Goal: Transaction & Acquisition: Purchase product/service

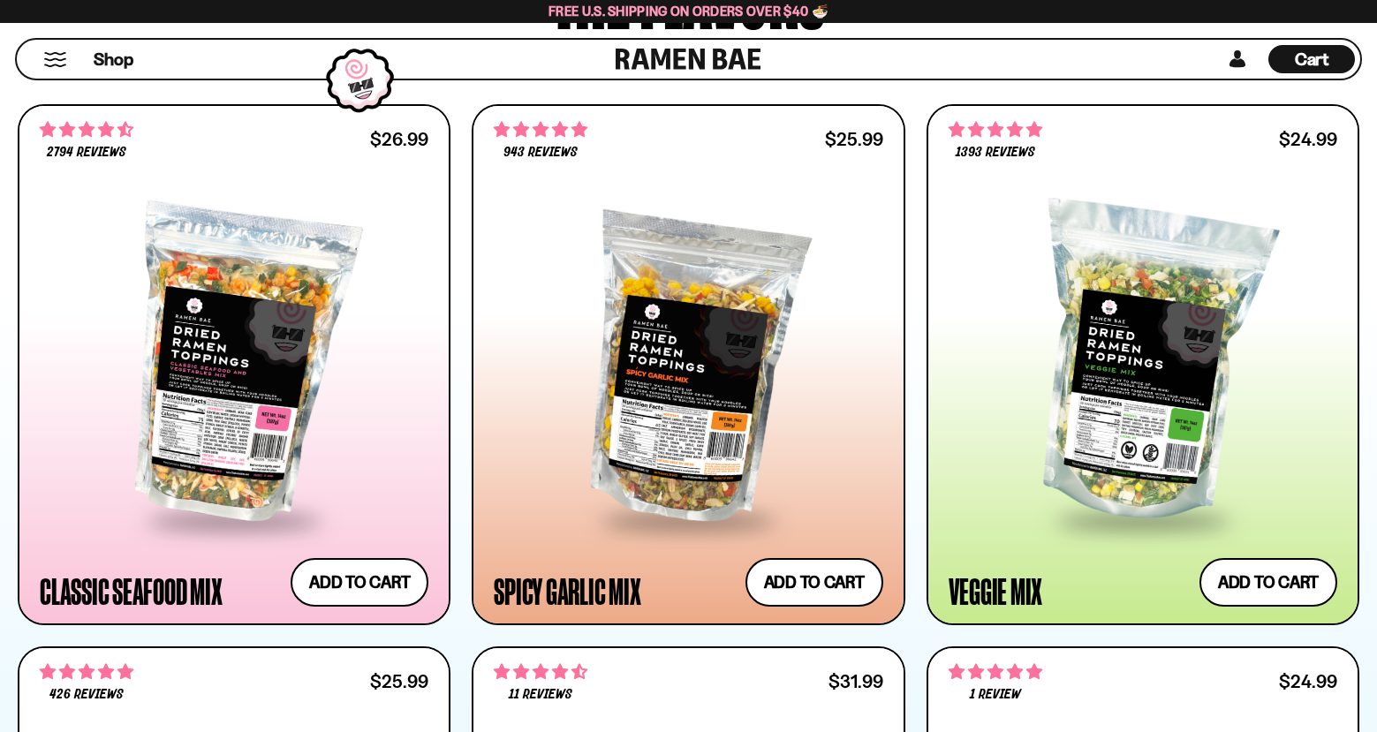
scroll to position [883, 0]
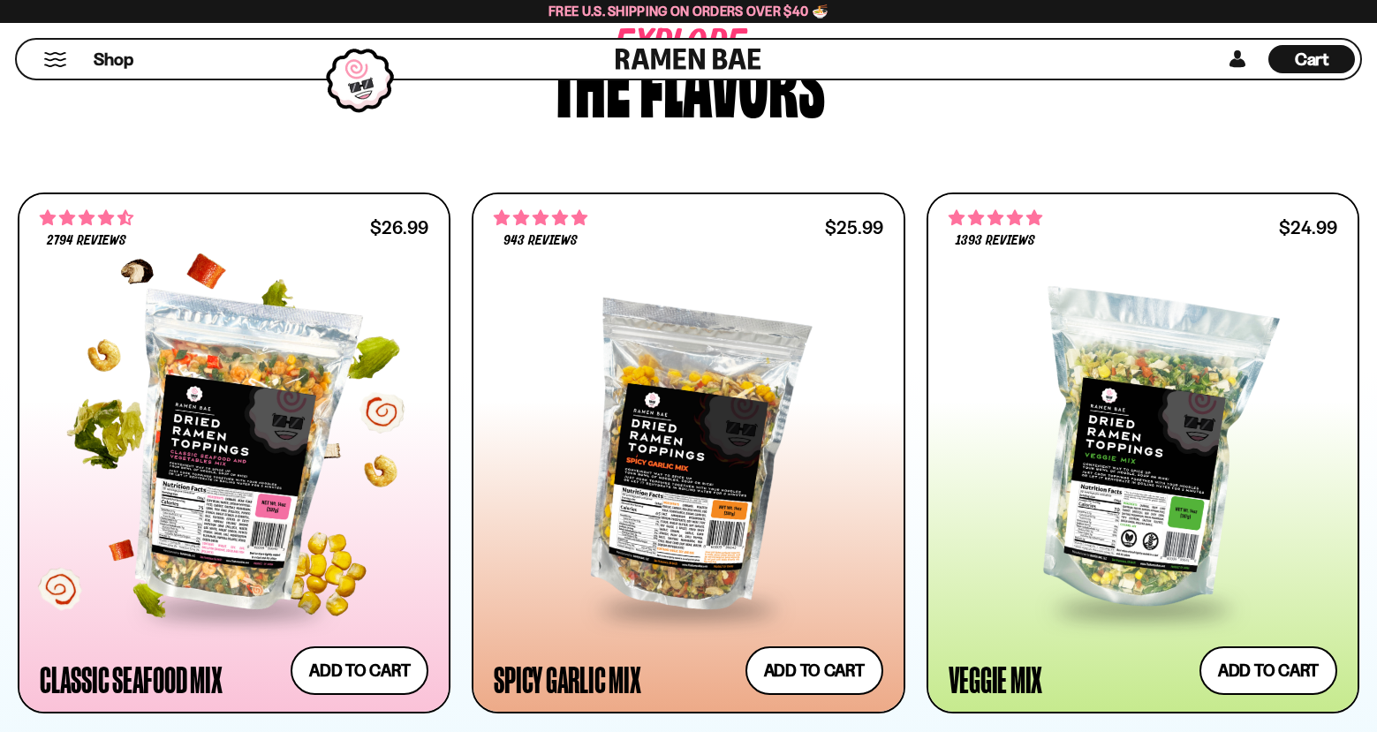
click at [218, 463] on div at bounding box center [234, 453] width 389 height 309
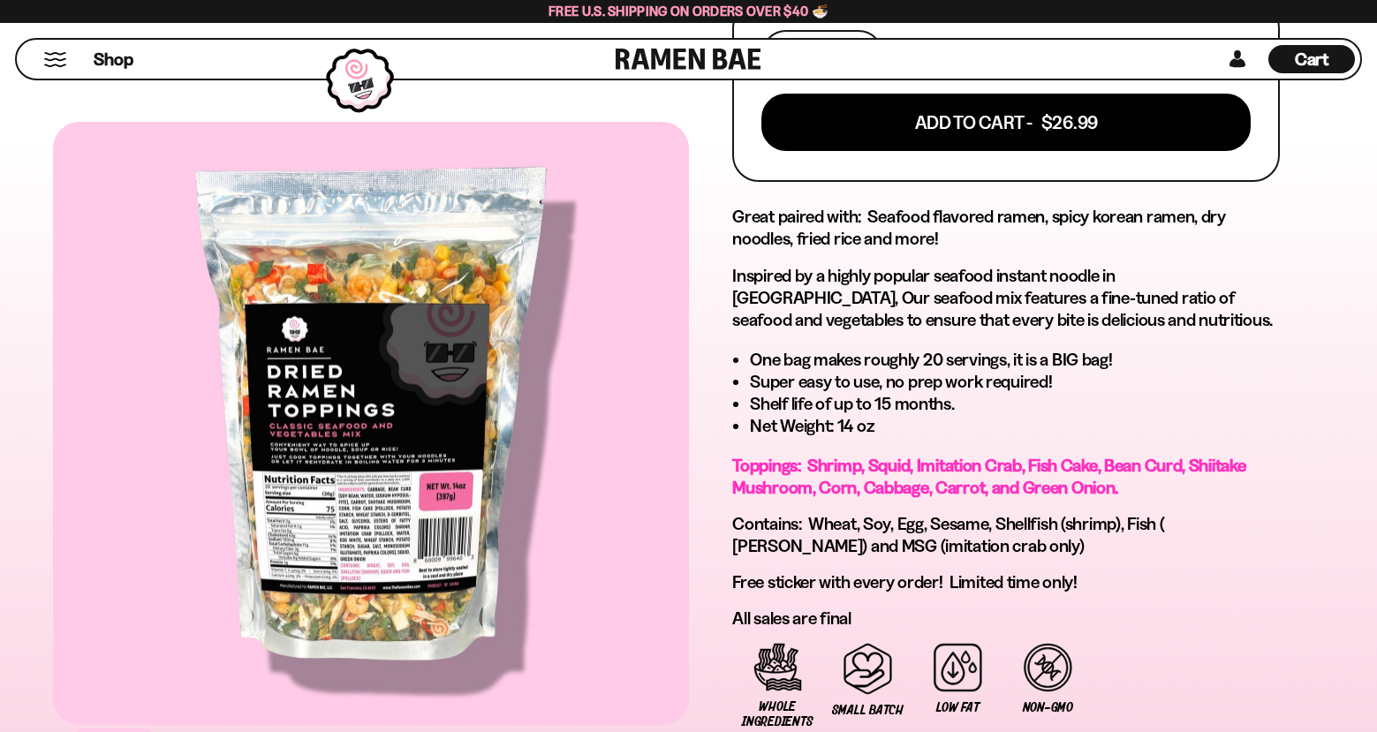
scroll to position [795, 0]
click at [377, 522] on div at bounding box center [371, 423] width 636 height 603
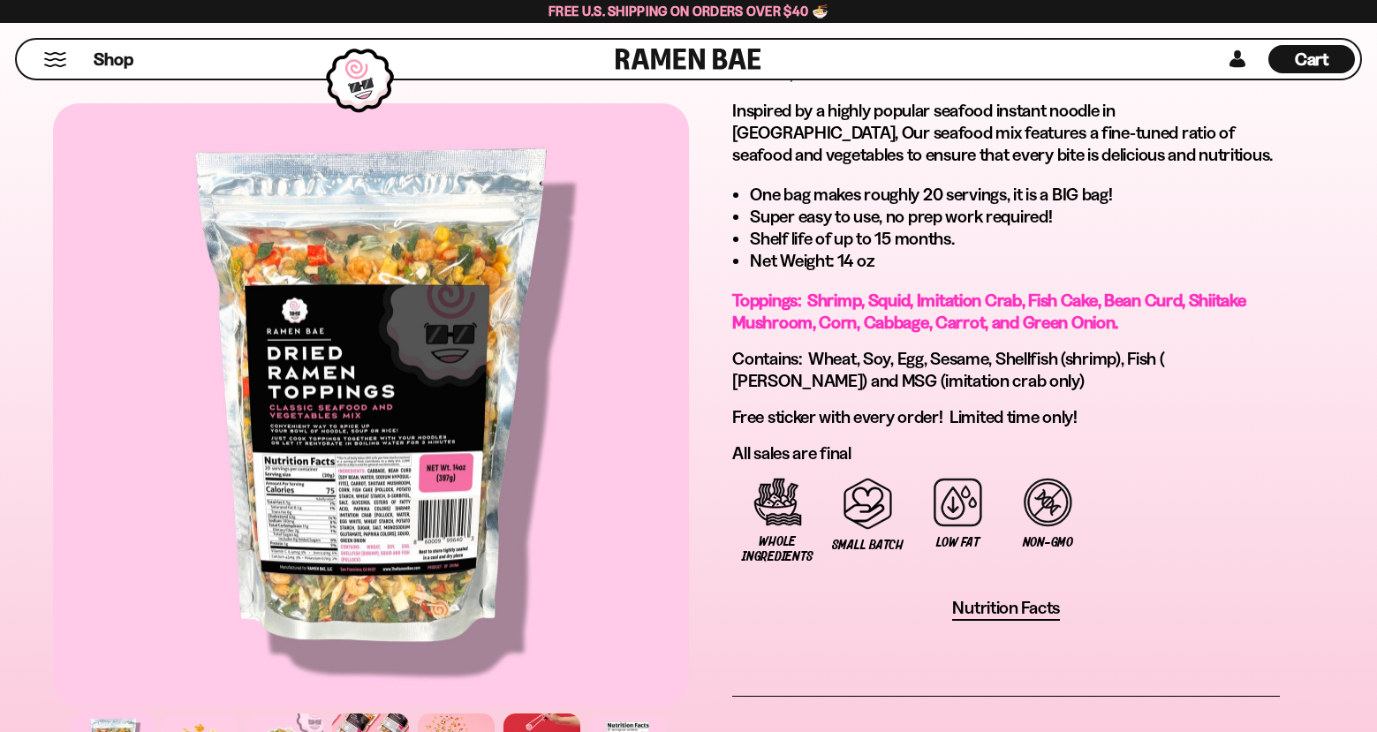
scroll to position [1236, 0]
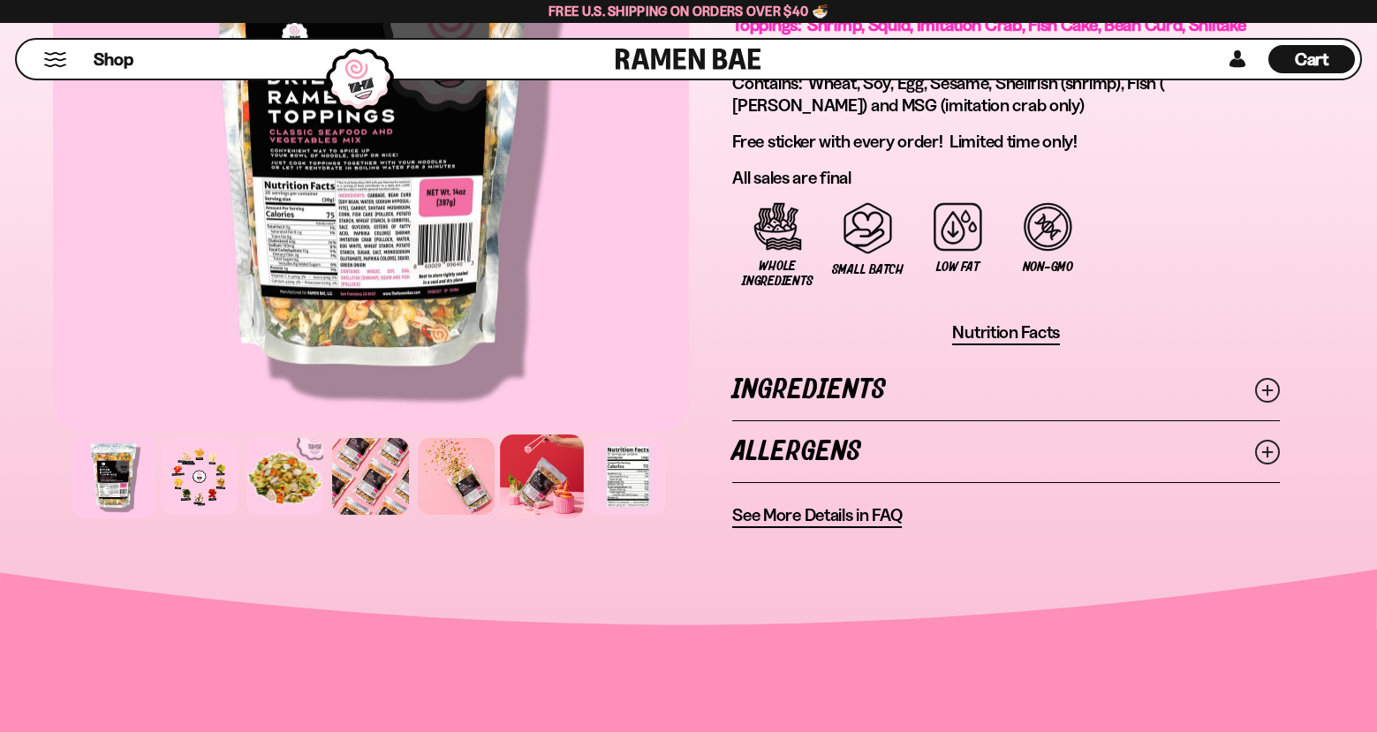
click at [563, 479] on div at bounding box center [542, 477] width 84 height 84
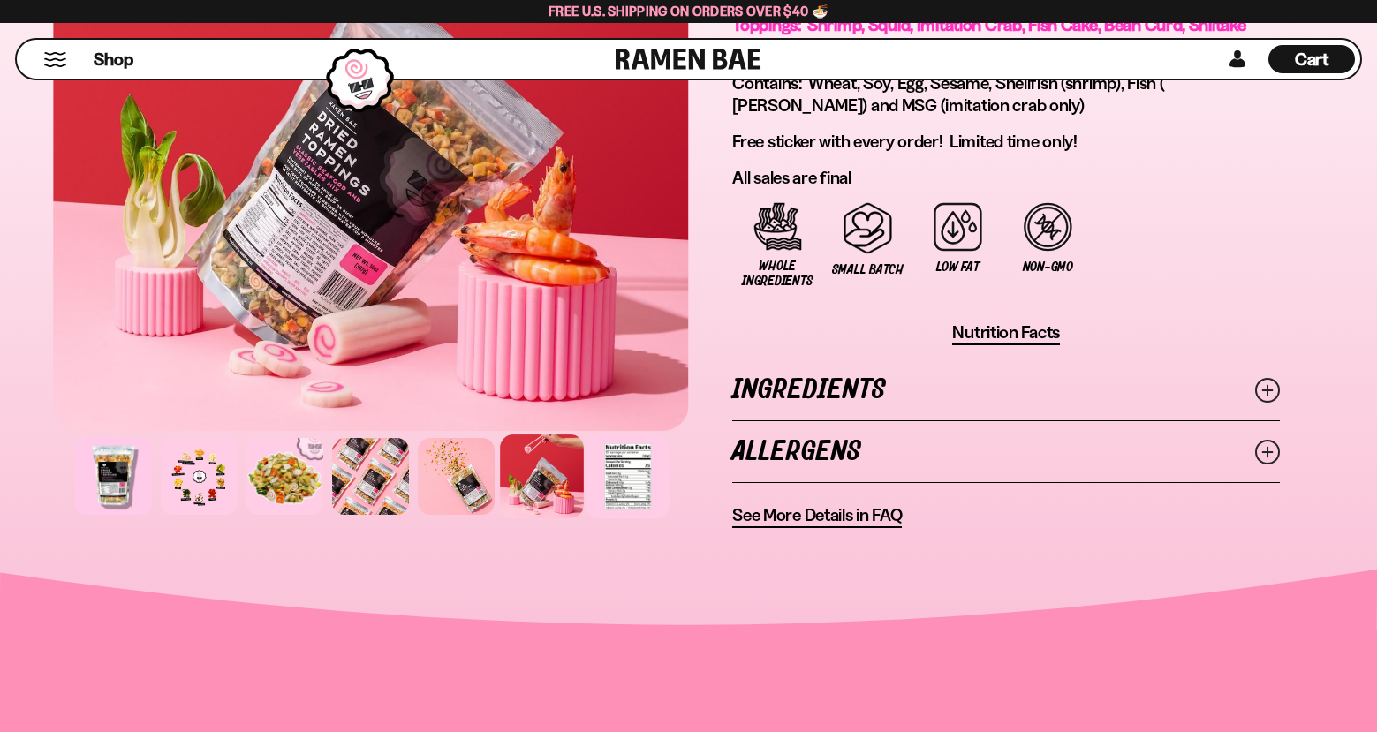
click at [616, 467] on div at bounding box center [628, 477] width 84 height 84
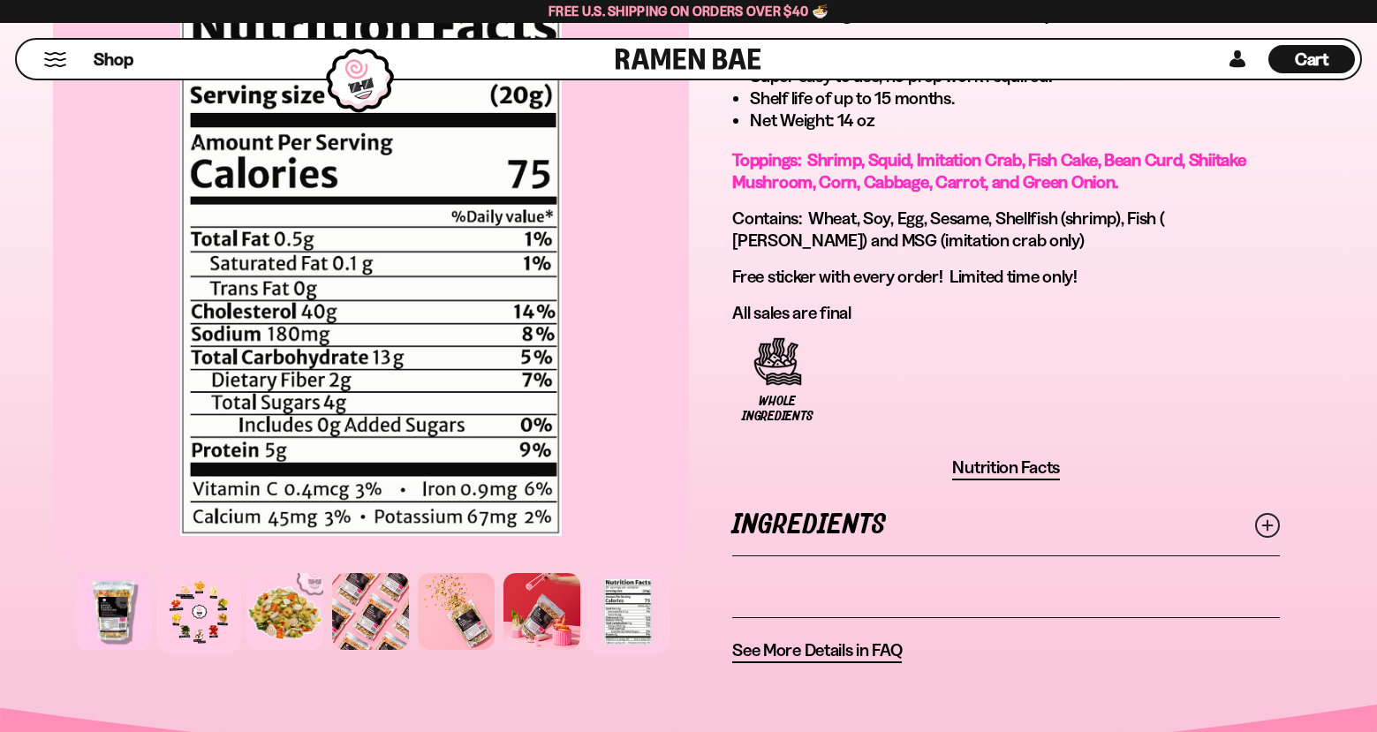
scroll to position [1148, 0]
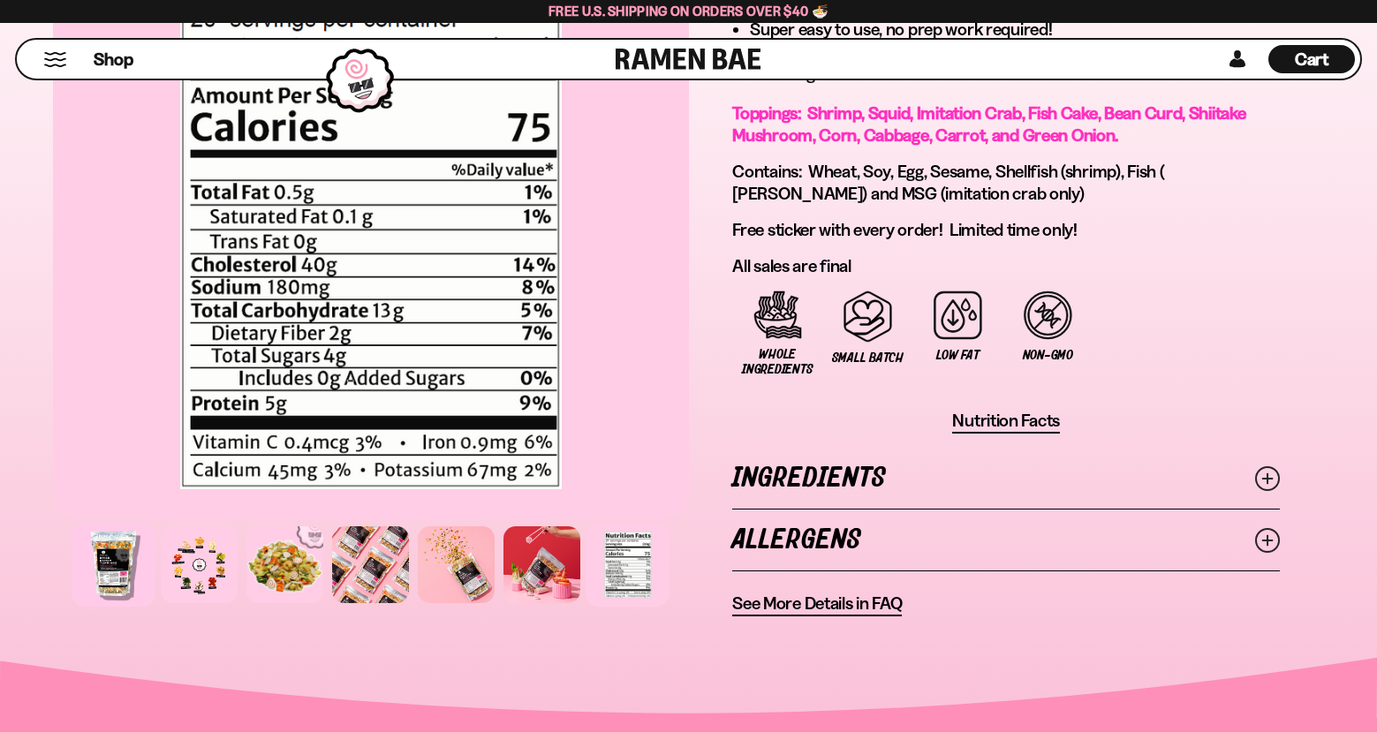
click at [111, 583] on div at bounding box center [114, 565] width 84 height 84
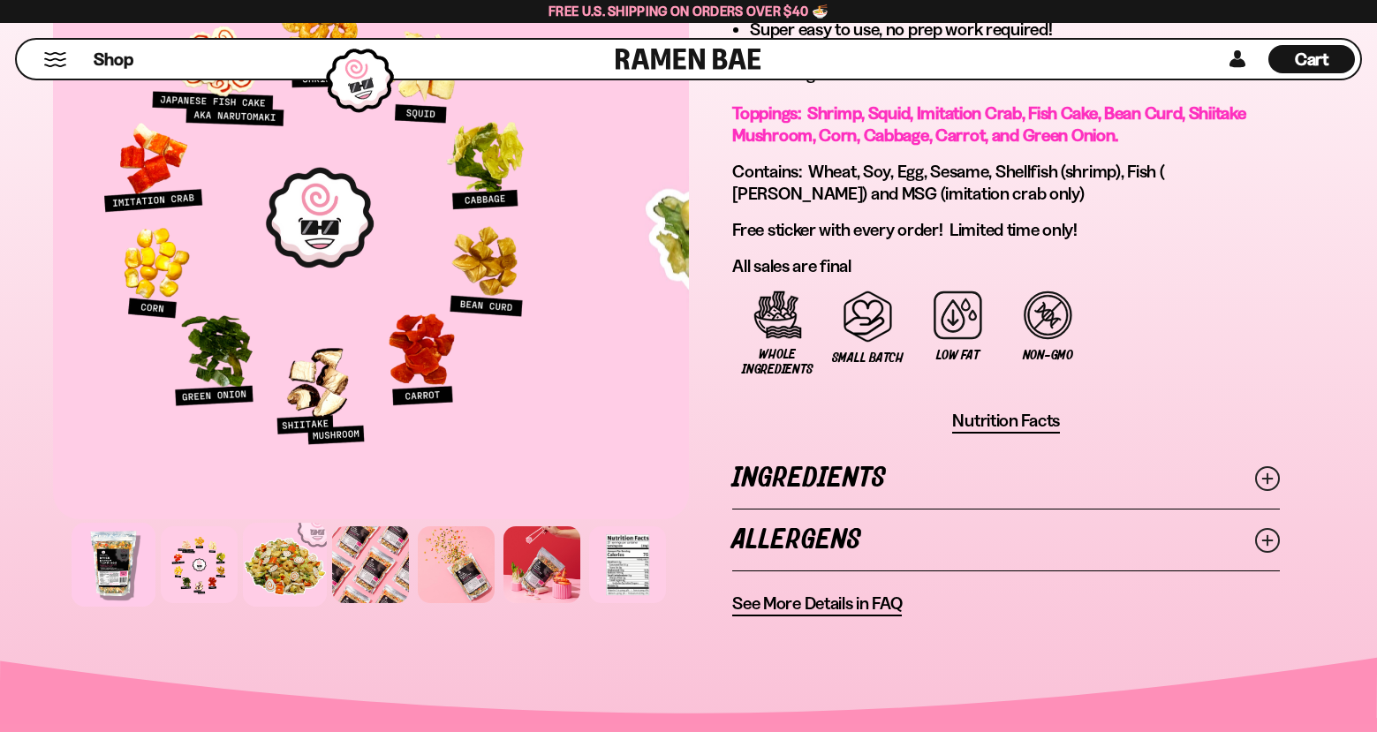
click at [283, 577] on div at bounding box center [285, 565] width 84 height 84
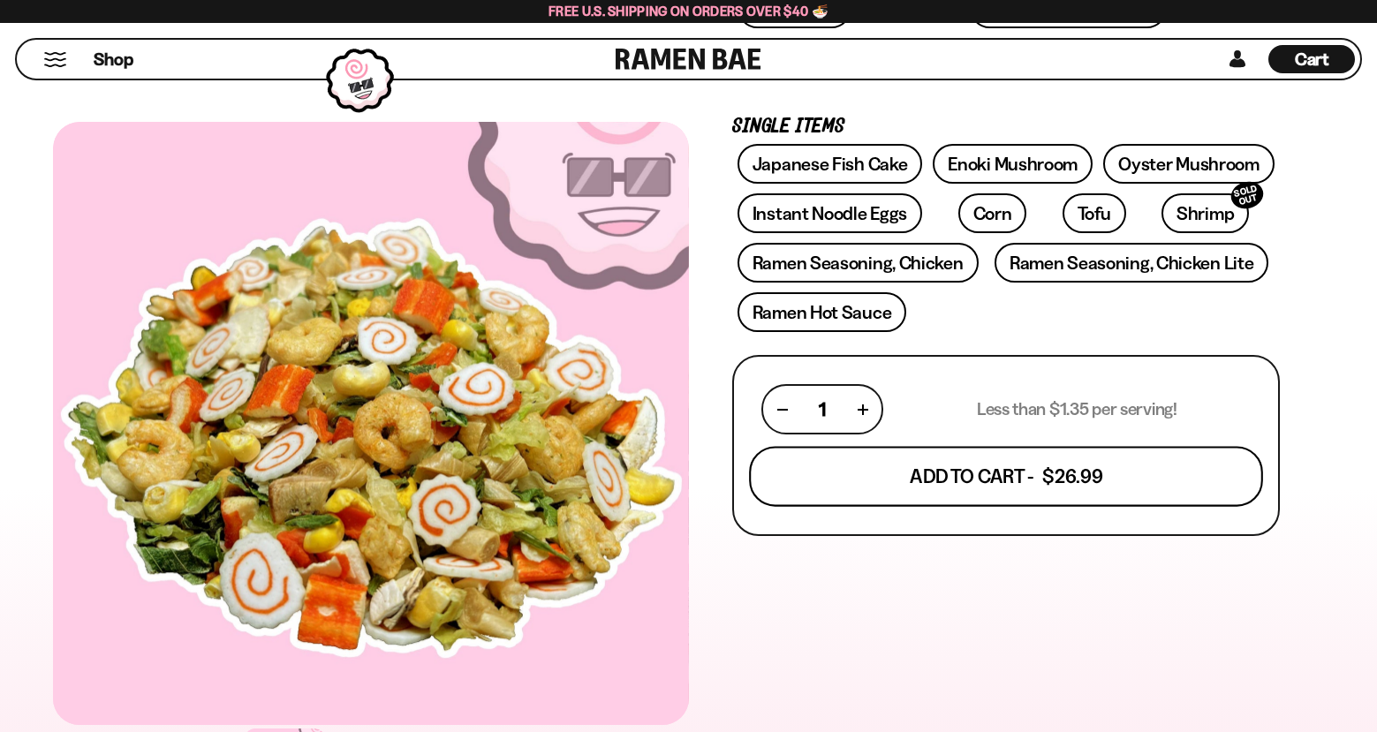
scroll to position [0, 0]
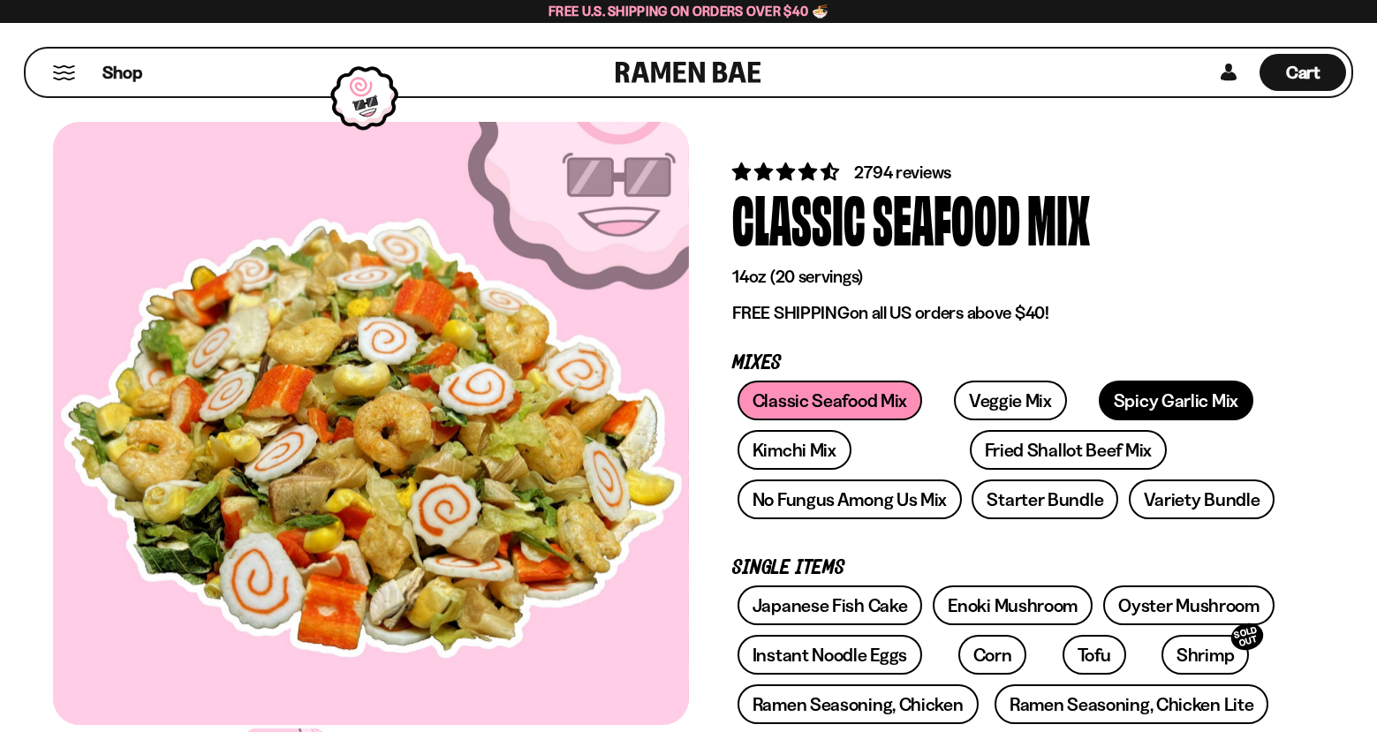
click at [1124, 390] on link "Spicy Garlic Mix" at bounding box center [1176, 401] width 155 height 40
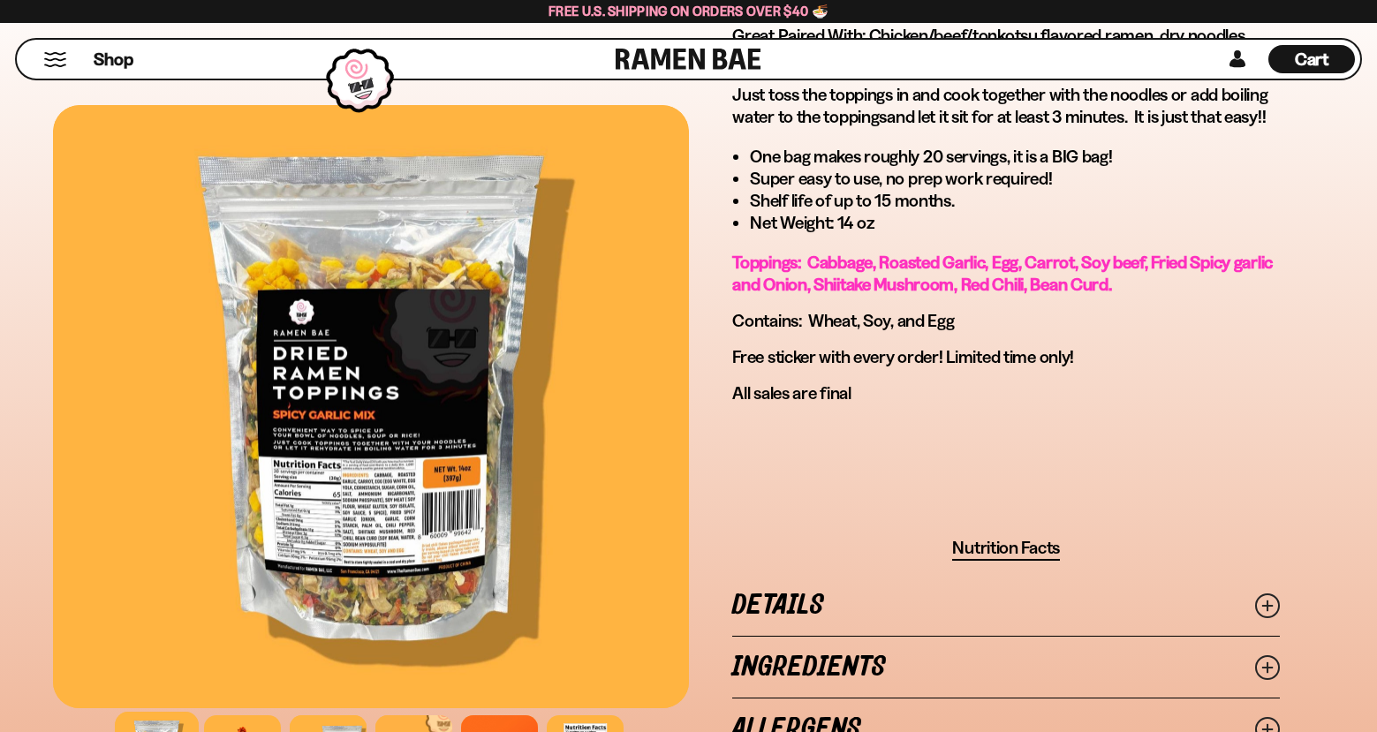
scroll to position [1413, 0]
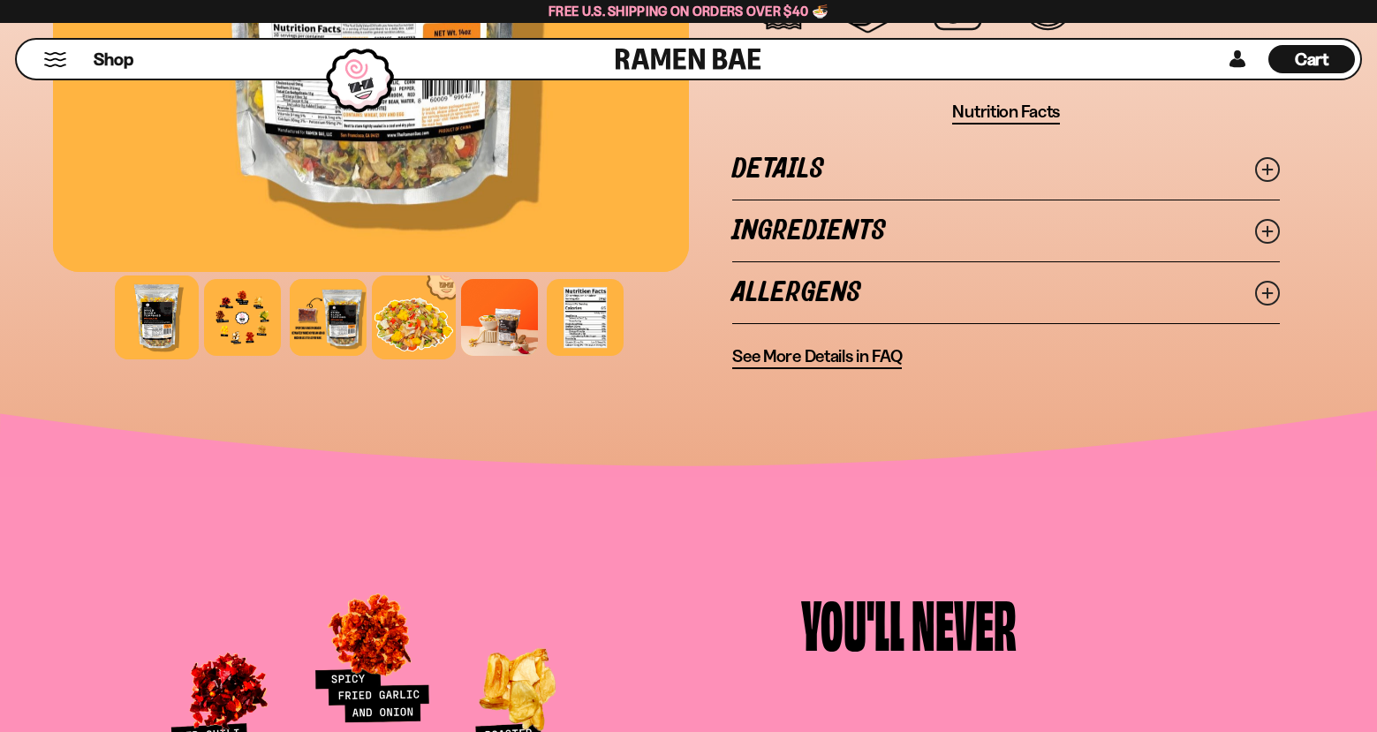
click at [420, 325] on div at bounding box center [414, 318] width 84 height 84
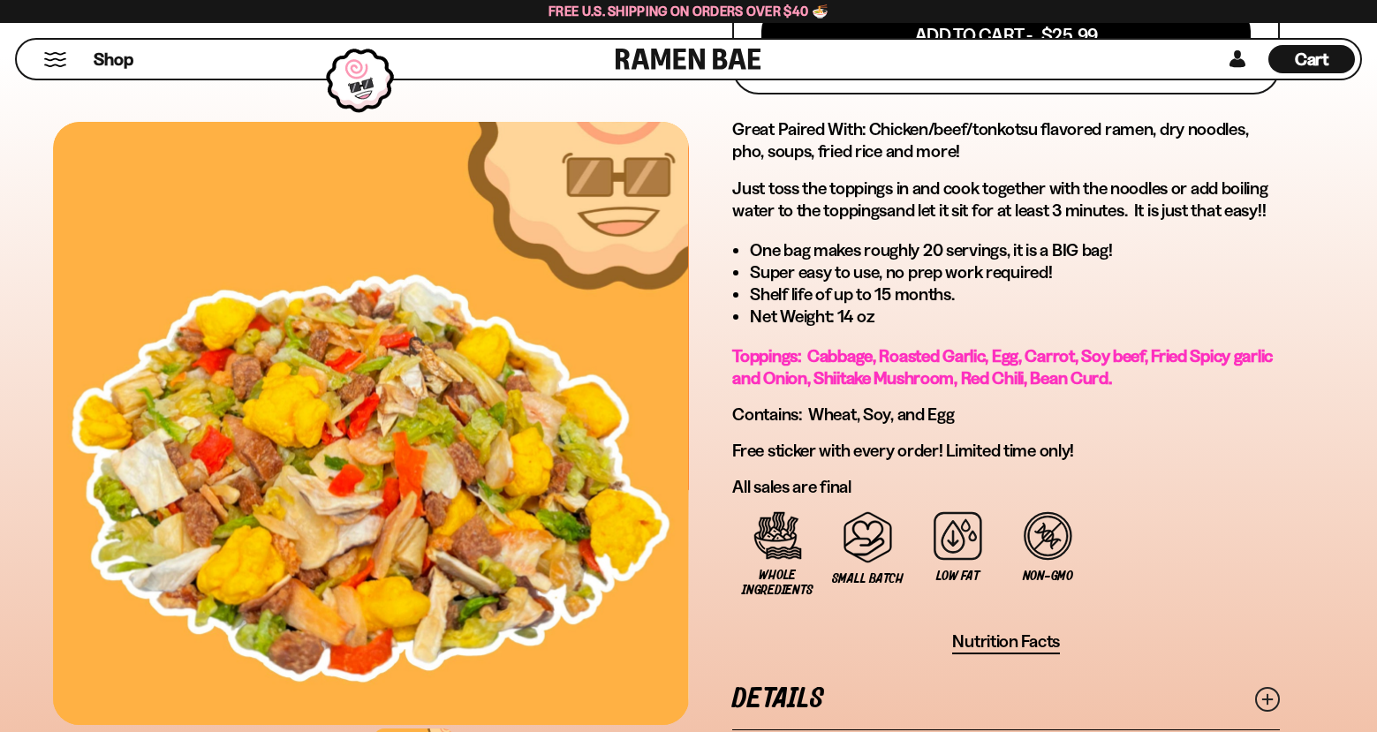
scroll to position [1236, 0]
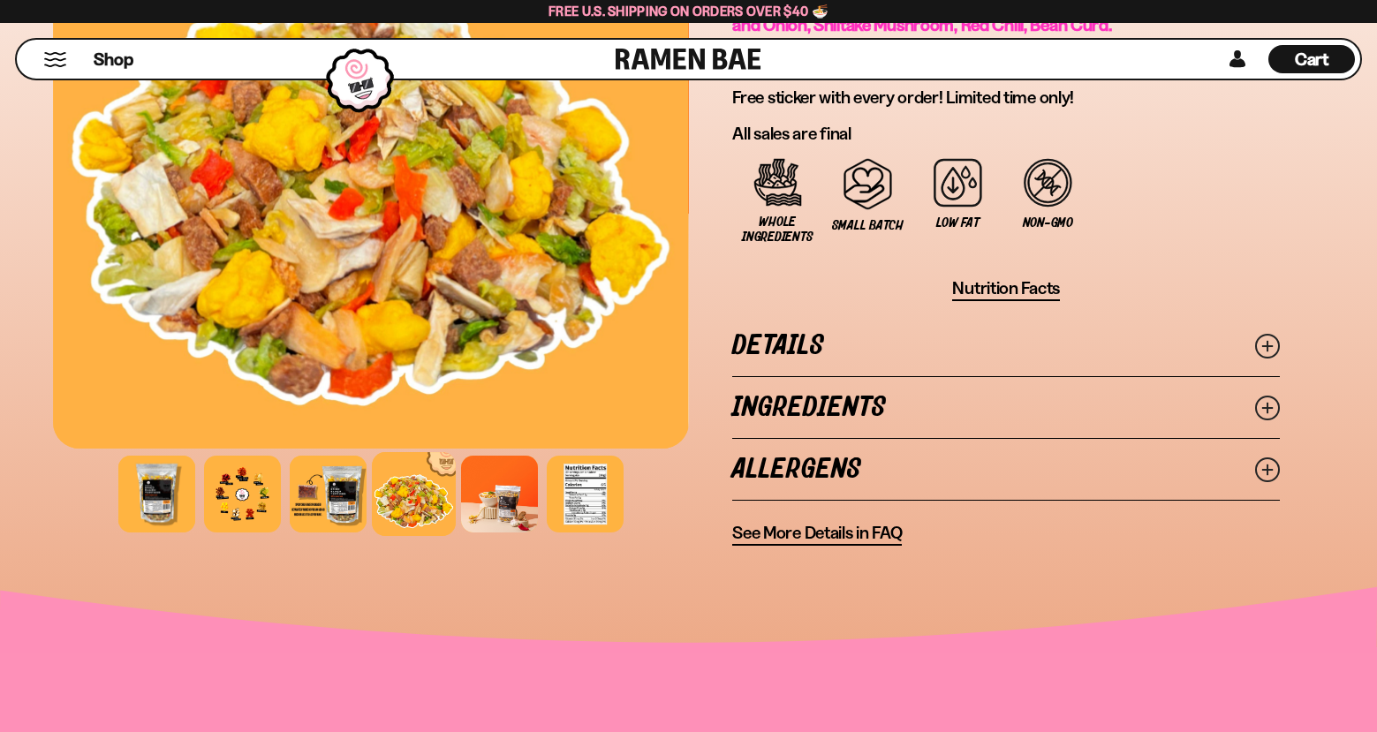
click at [789, 412] on link "Ingredients" at bounding box center [1006, 407] width 548 height 61
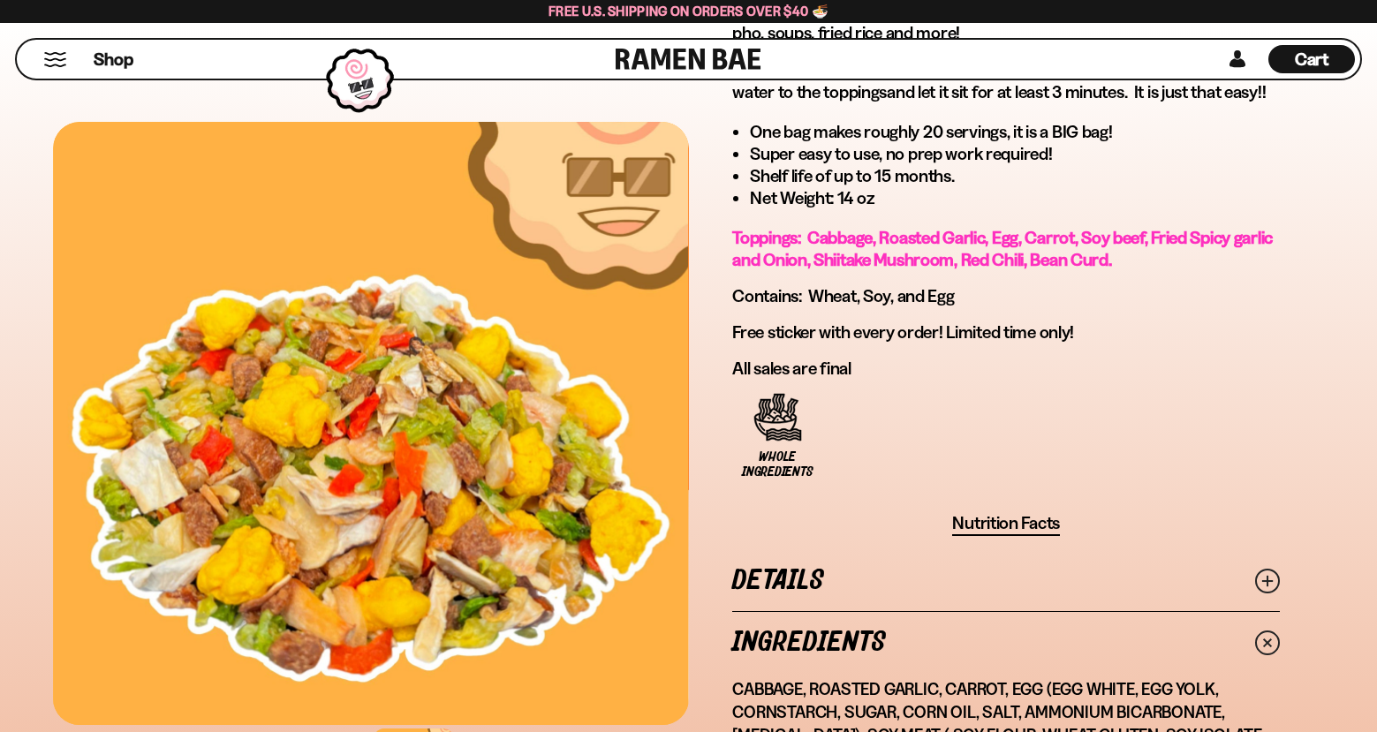
scroll to position [1413, 0]
